Goal: Information Seeking & Learning: Learn about a topic

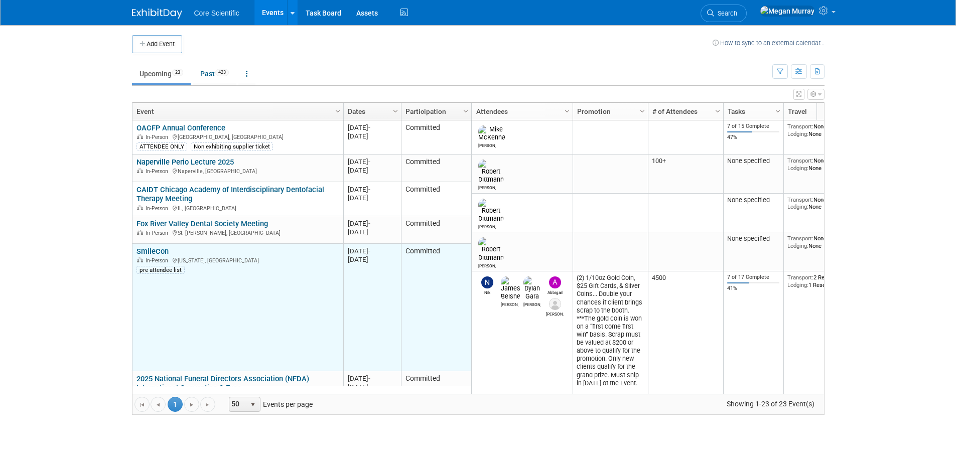
scroll to position [120, 0]
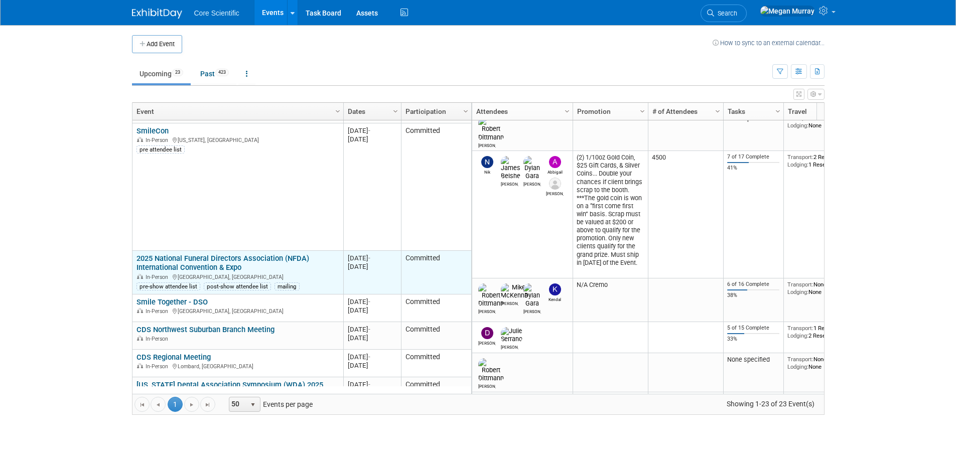
click at [171, 259] on link "2025 National Funeral Directors Association (NFDA) International Convention & E…" at bounding box center [222, 263] width 173 height 19
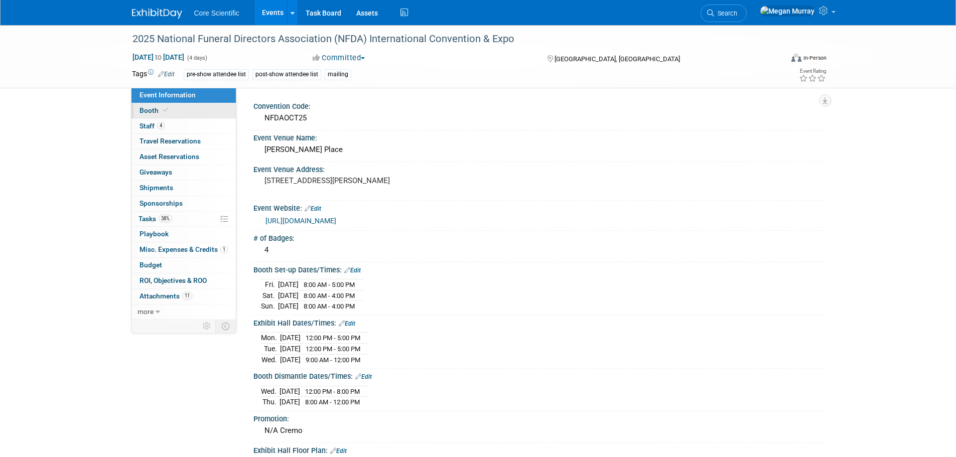
click at [189, 105] on link "Booth" at bounding box center [183, 110] width 104 height 15
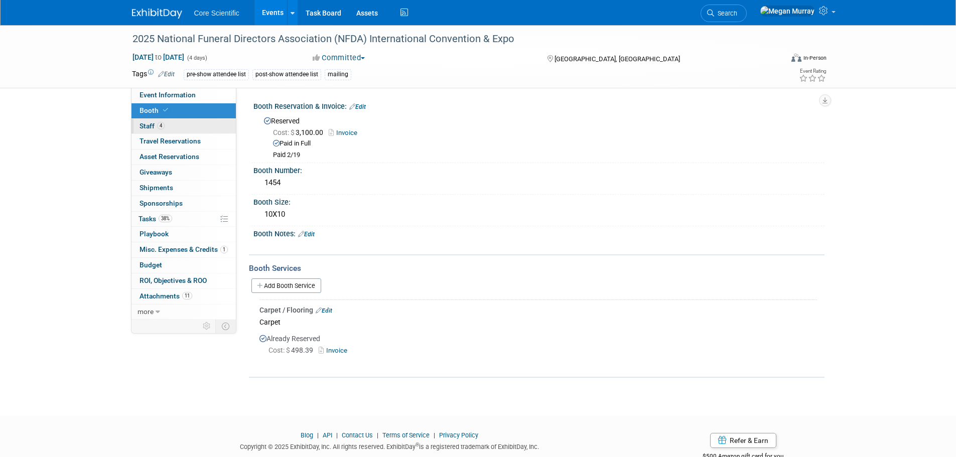
click at [187, 125] on link "4 Staff 4" at bounding box center [183, 126] width 104 height 15
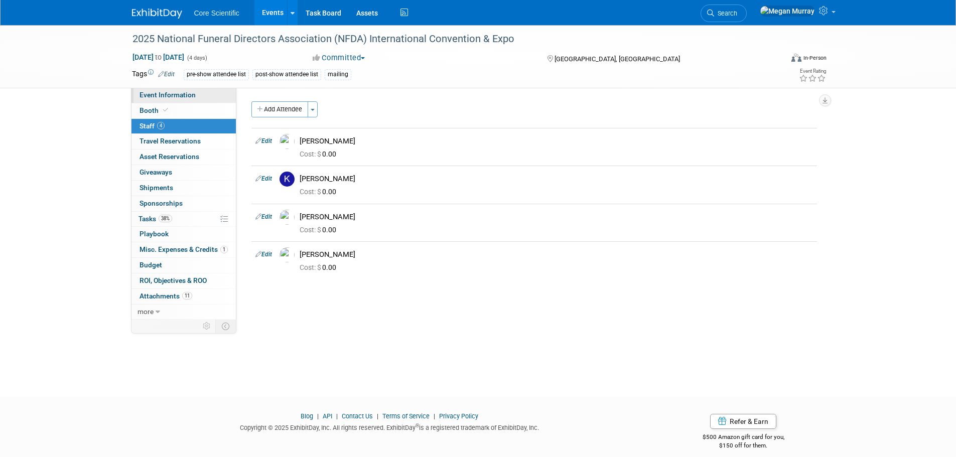
click at [205, 95] on link "Event Information" at bounding box center [183, 95] width 104 height 15
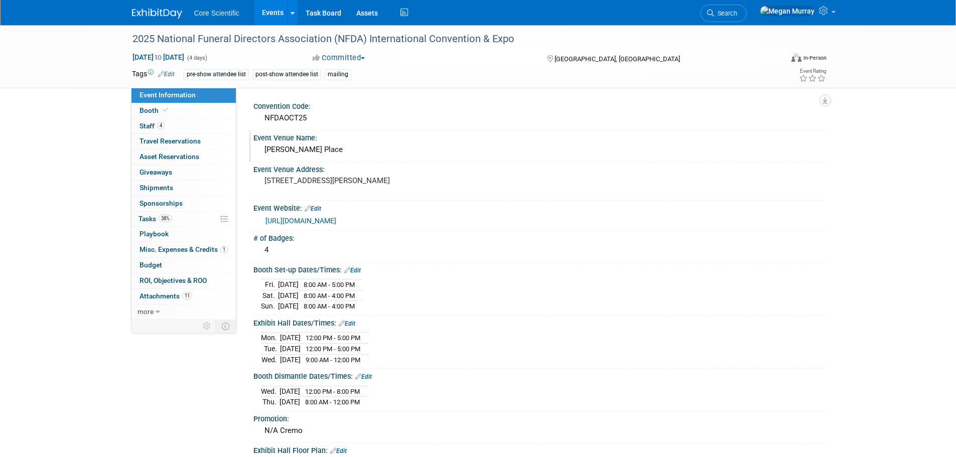
click at [340, 153] on div "McCormick Place" at bounding box center [539, 150] width 556 height 16
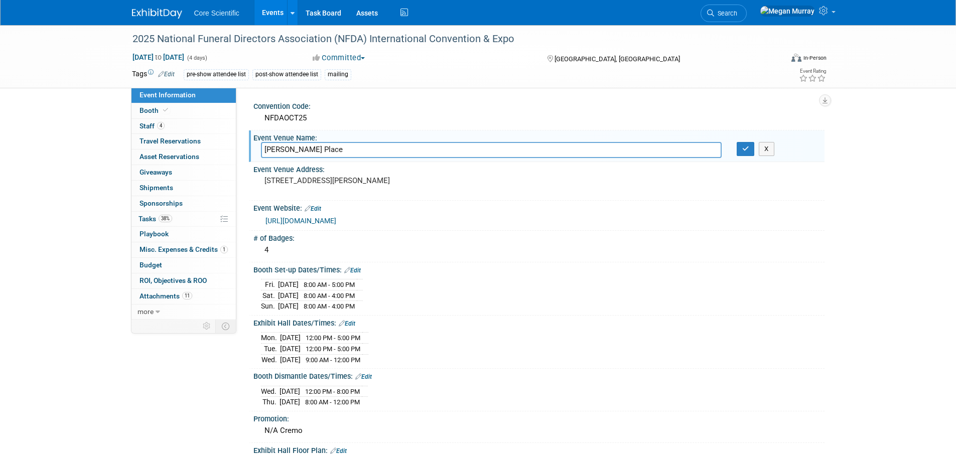
drag, startPoint x: 331, startPoint y: 150, endPoint x: 253, endPoint y: 150, distance: 78.3
click at [253, 150] on div "McCormick Place" at bounding box center [491, 150] width 476 height 16
click at [399, 181] on pre "[STREET_ADDRESS][PERSON_NAME]" at bounding box center [372, 180] width 216 height 9
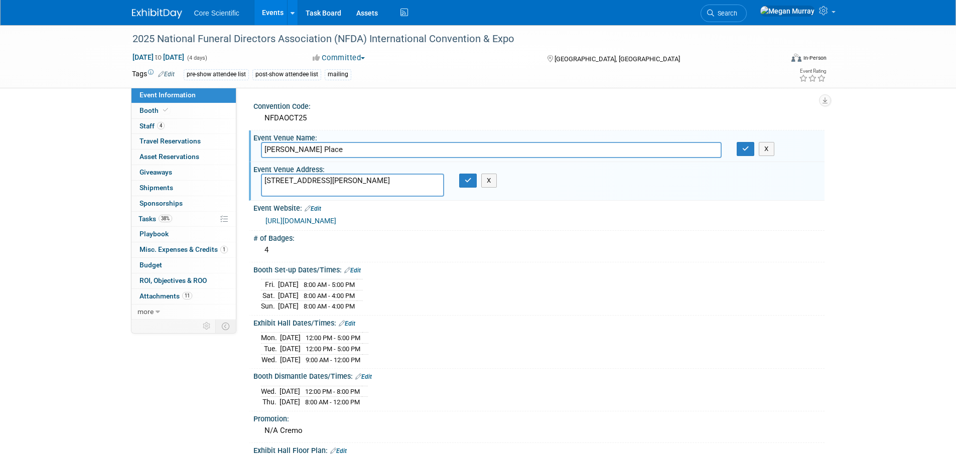
drag, startPoint x: 425, startPoint y: 179, endPoint x: 292, endPoint y: 185, distance: 133.1
click at [292, 185] on textarea "[STREET_ADDRESS][PERSON_NAME]" at bounding box center [352, 185] width 183 height 23
drag, startPoint x: 359, startPoint y: 179, endPoint x: 335, endPoint y: 179, distance: 24.1
click at [335, 179] on textarea "[STREET_ADDRESS][PERSON_NAME]" at bounding box center [352, 185] width 183 height 23
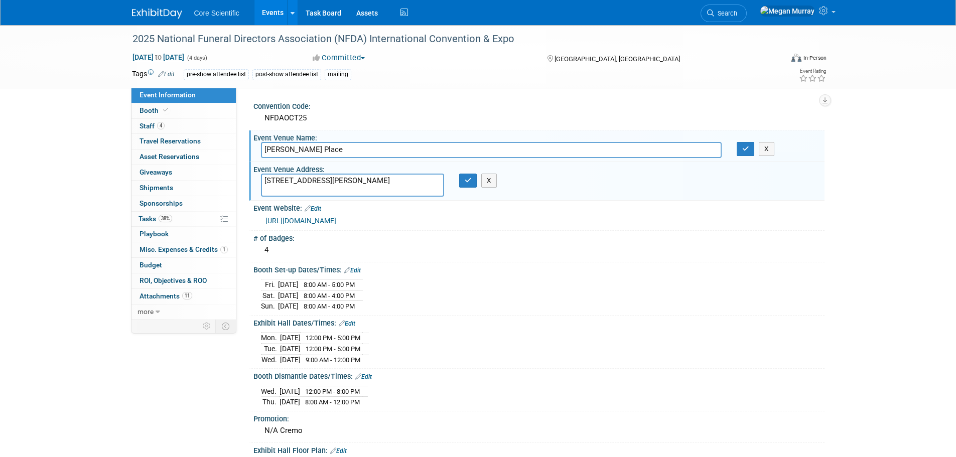
click at [335, 179] on textarea "[STREET_ADDRESS][PERSON_NAME]" at bounding box center [352, 185] width 183 height 23
drag, startPoint x: 359, startPoint y: 179, endPoint x: 262, endPoint y: 180, distance: 97.3
click at [264, 180] on textarea "[STREET_ADDRESS][PERSON_NAME]" at bounding box center [352, 185] width 183 height 23
click at [367, 185] on textarea "[STREET_ADDRESS][PERSON_NAME]" at bounding box center [352, 185] width 183 height 23
drag, startPoint x: 363, startPoint y: 183, endPoint x: 425, endPoint y: 182, distance: 62.2
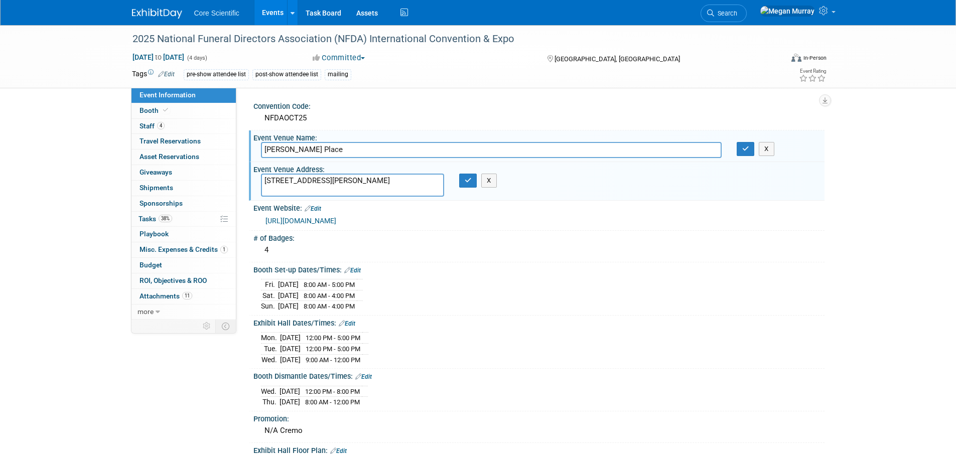
click at [425, 182] on textarea "[STREET_ADDRESS][PERSON_NAME]" at bounding box center [352, 185] width 183 height 23
